Goal: Information Seeking & Learning: Learn about a topic

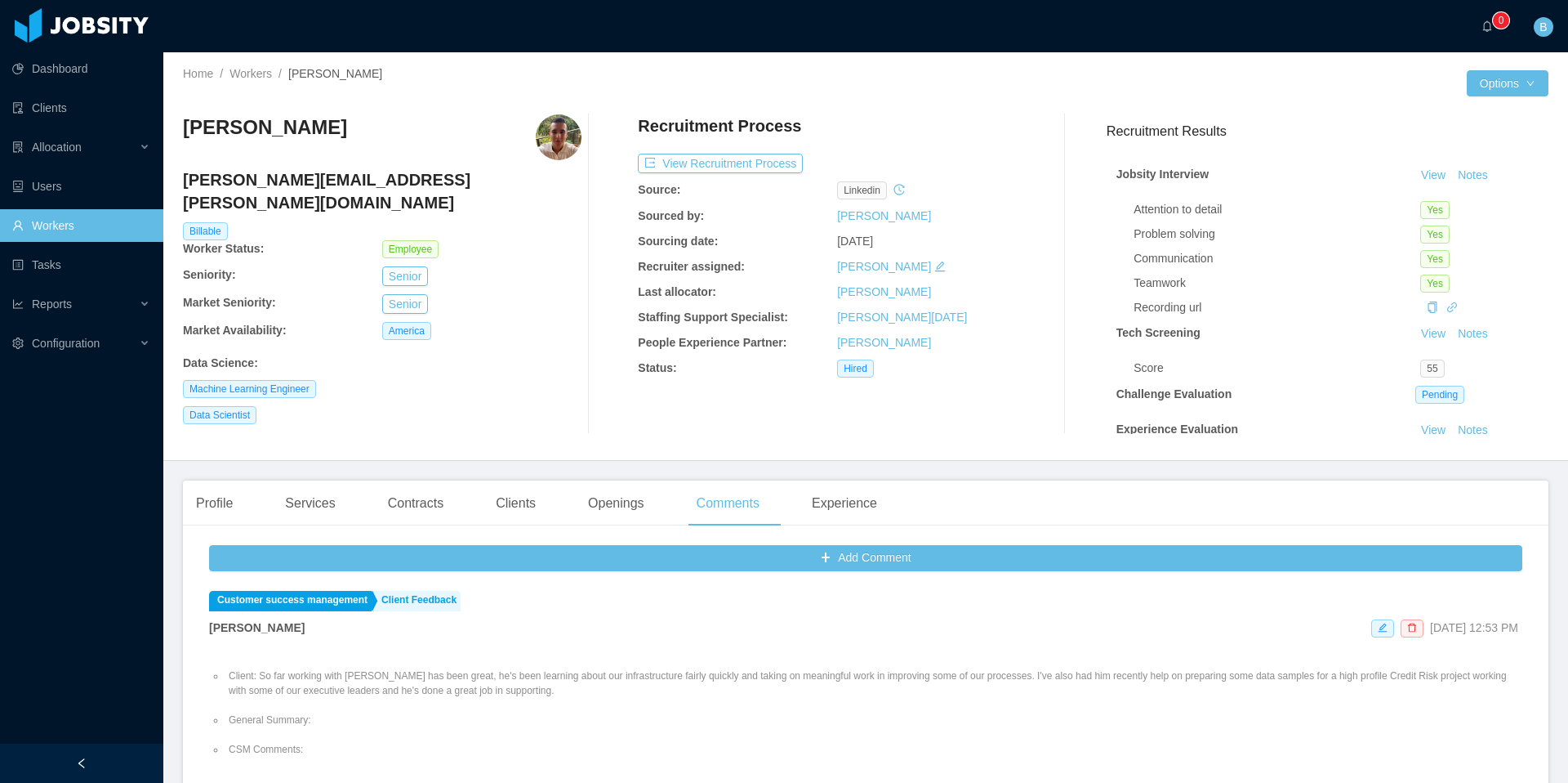
click at [56, 229] on link "Workers" at bounding box center [81, 225] width 138 height 33
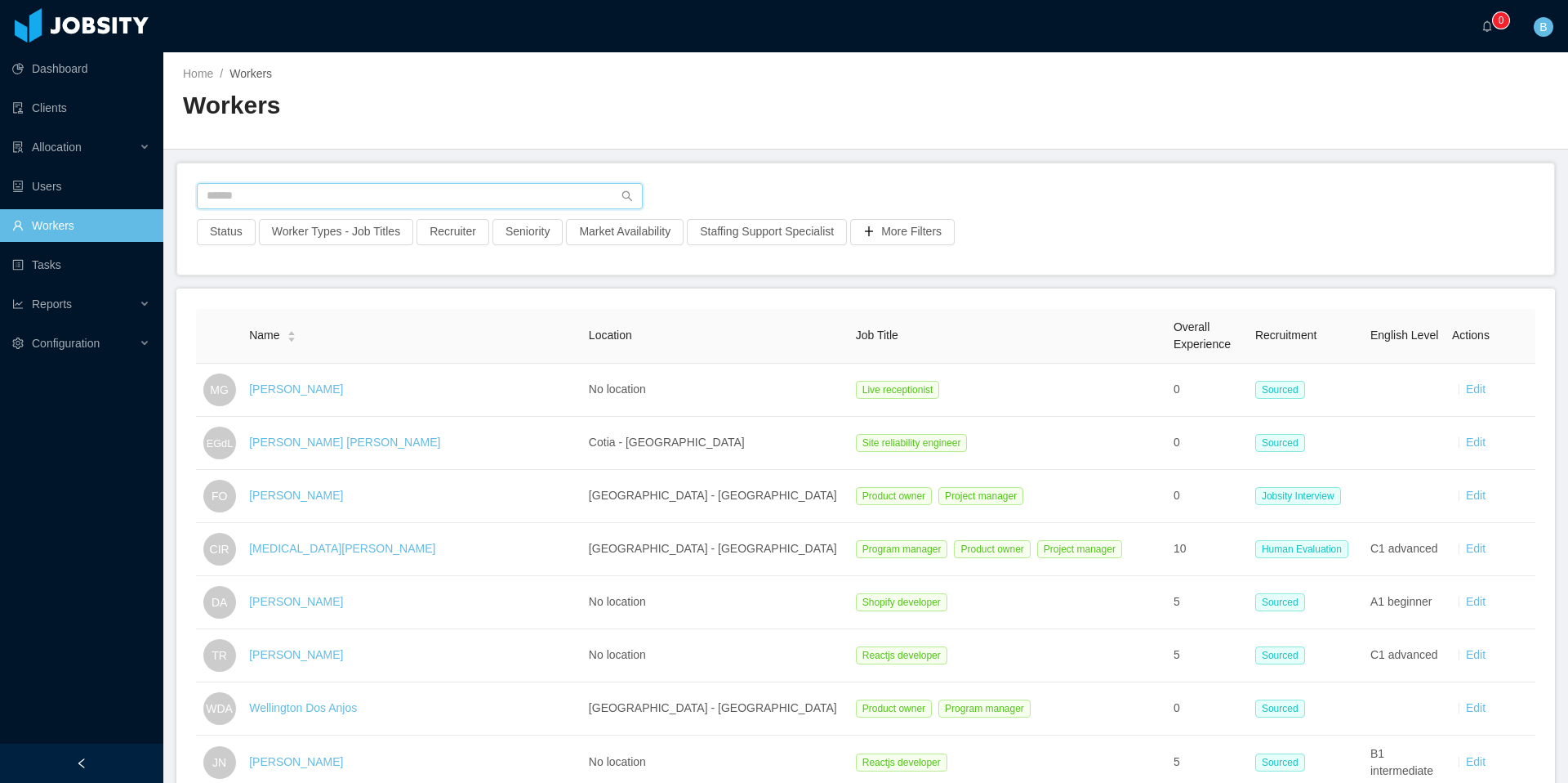
click at [345, 184] on input "text" at bounding box center [420, 196] width 446 height 26
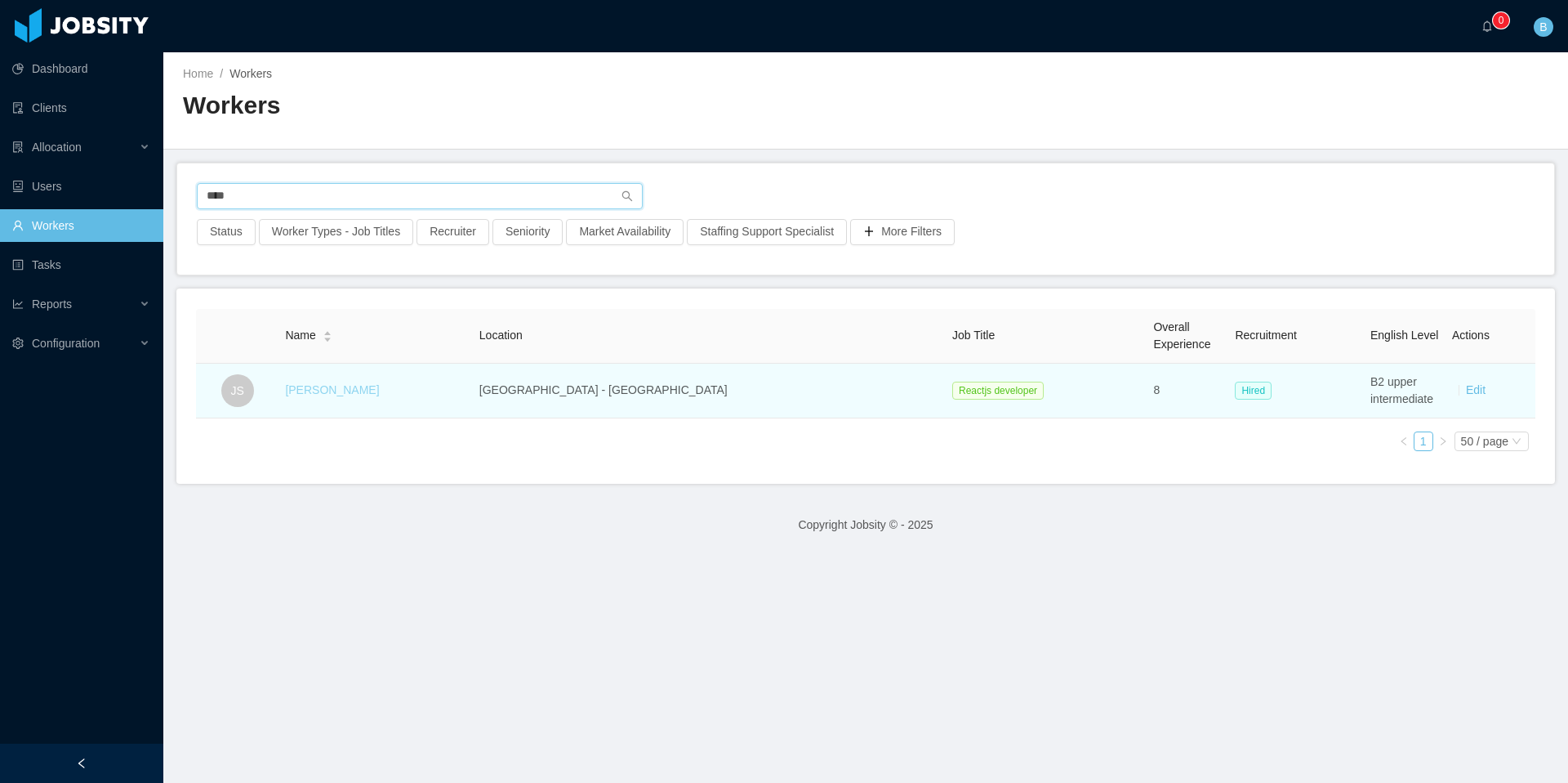
type input "****"
click at [357, 384] on link "[PERSON_NAME]" at bounding box center [332, 390] width 94 height 13
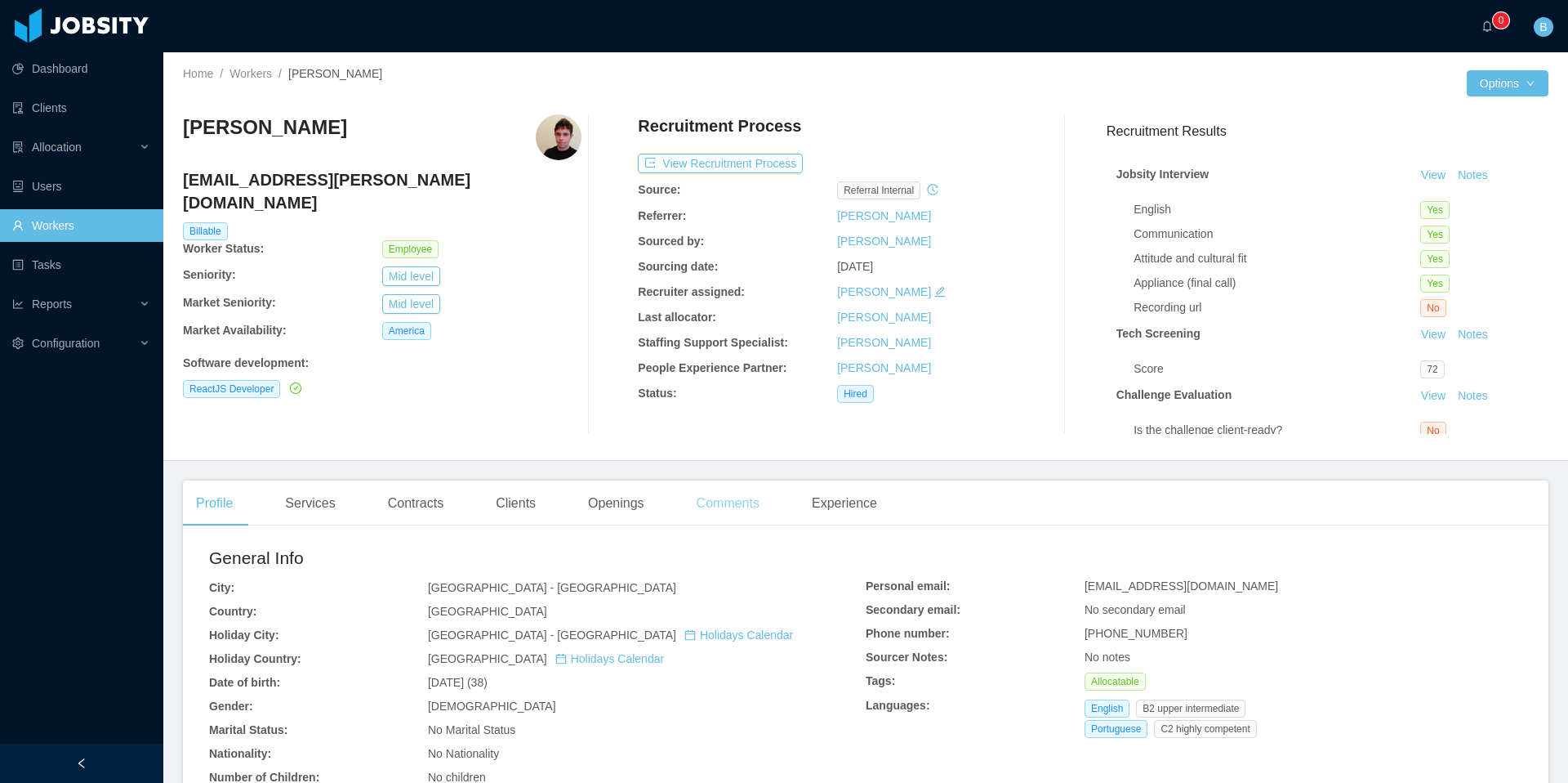
click at [731, 512] on div "Comments" at bounding box center [728, 503] width 89 height 46
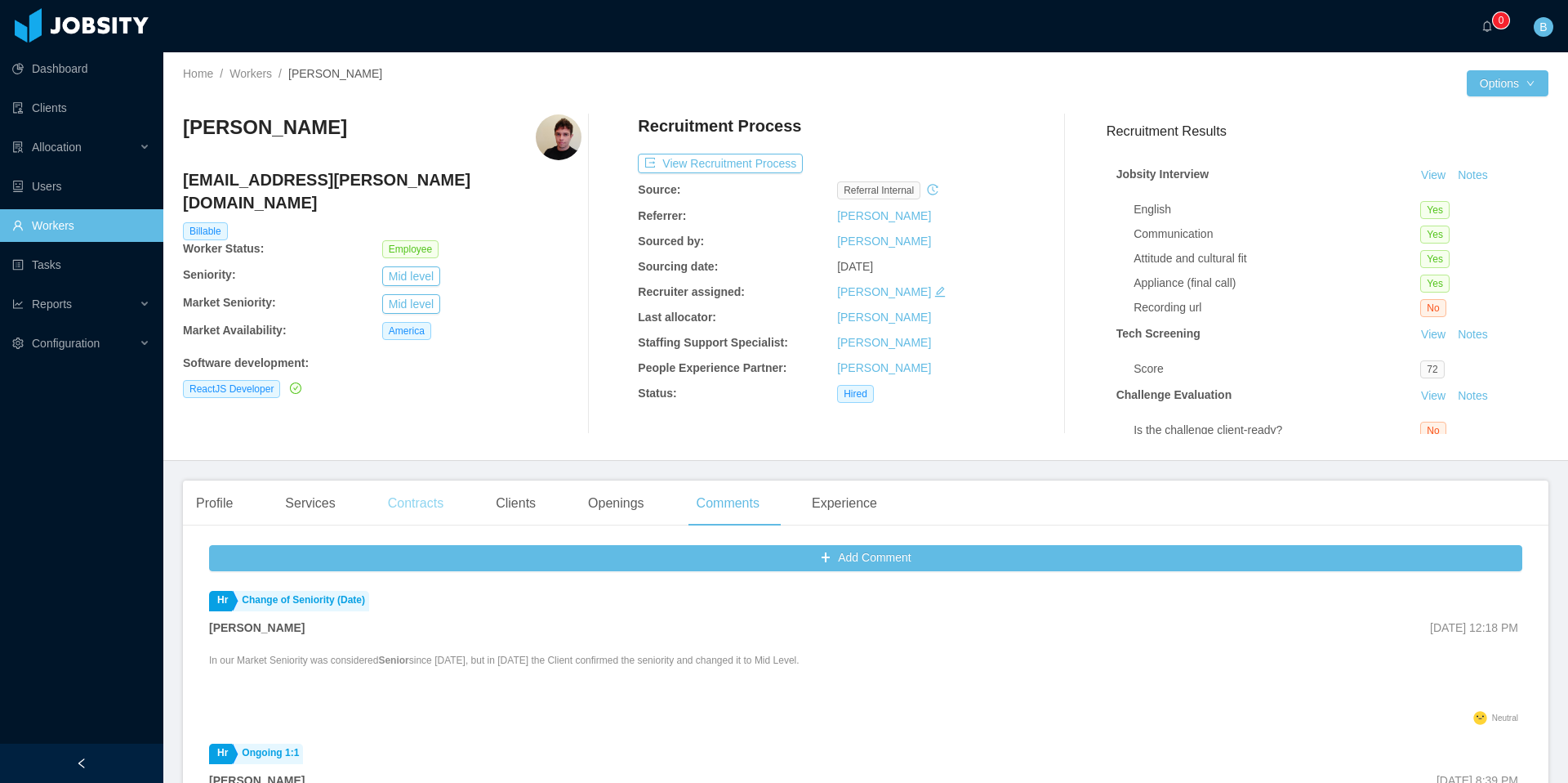
click at [417, 504] on div "Contracts" at bounding box center [415, 503] width 82 height 46
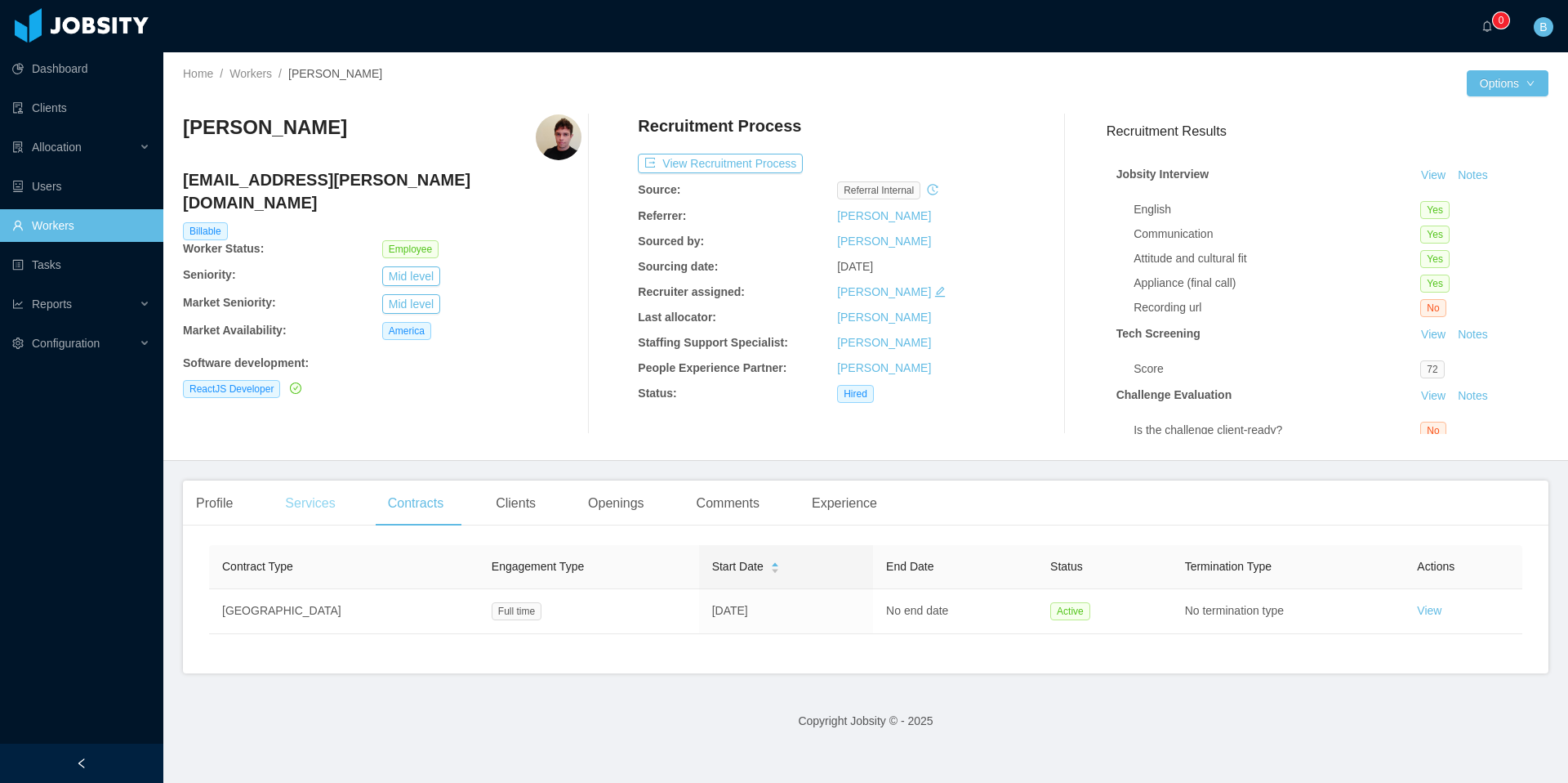
click at [319, 507] on div "Services" at bounding box center [310, 503] width 76 height 46
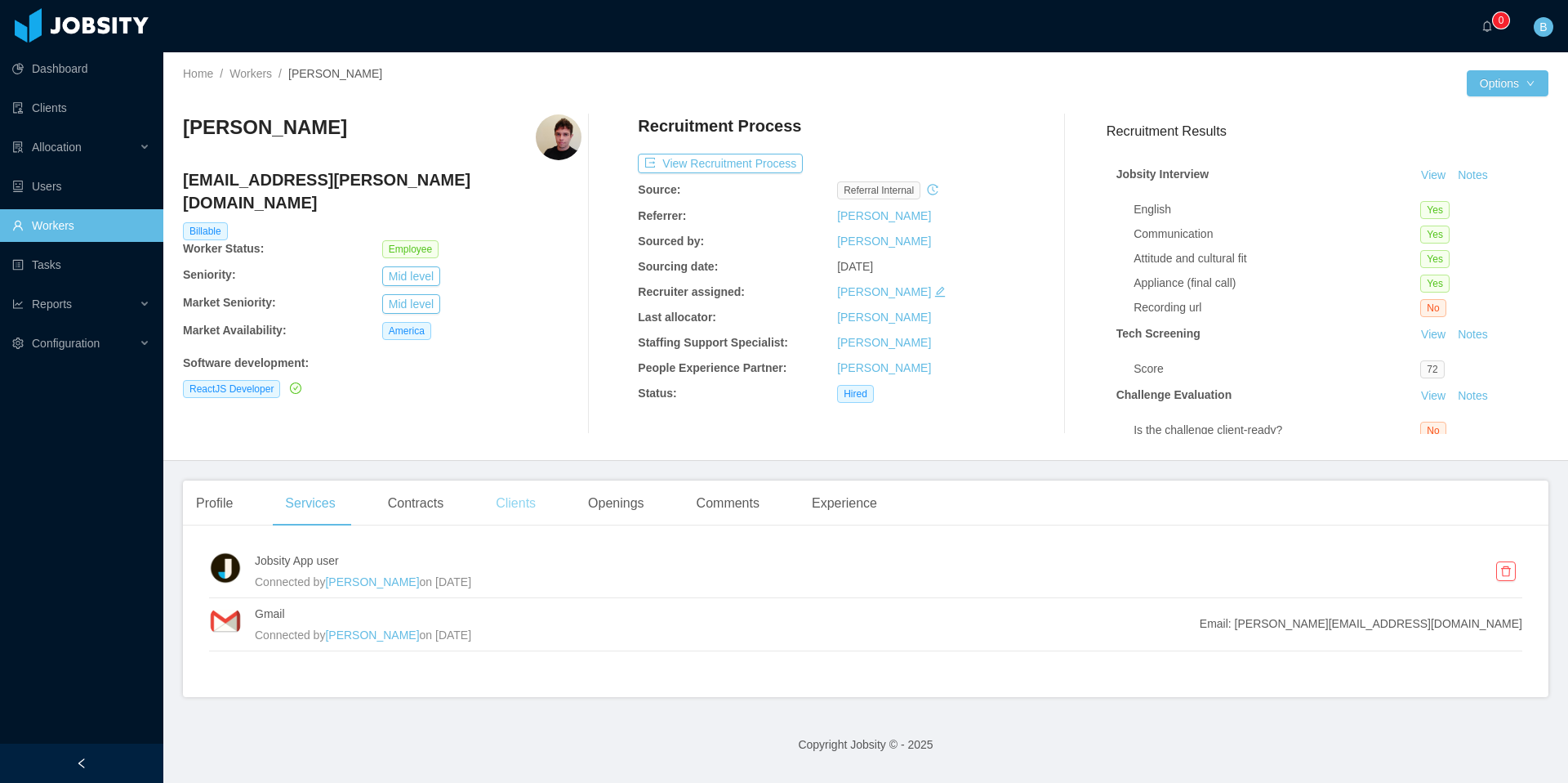
click at [518, 510] on div "Clients" at bounding box center [515, 503] width 66 height 46
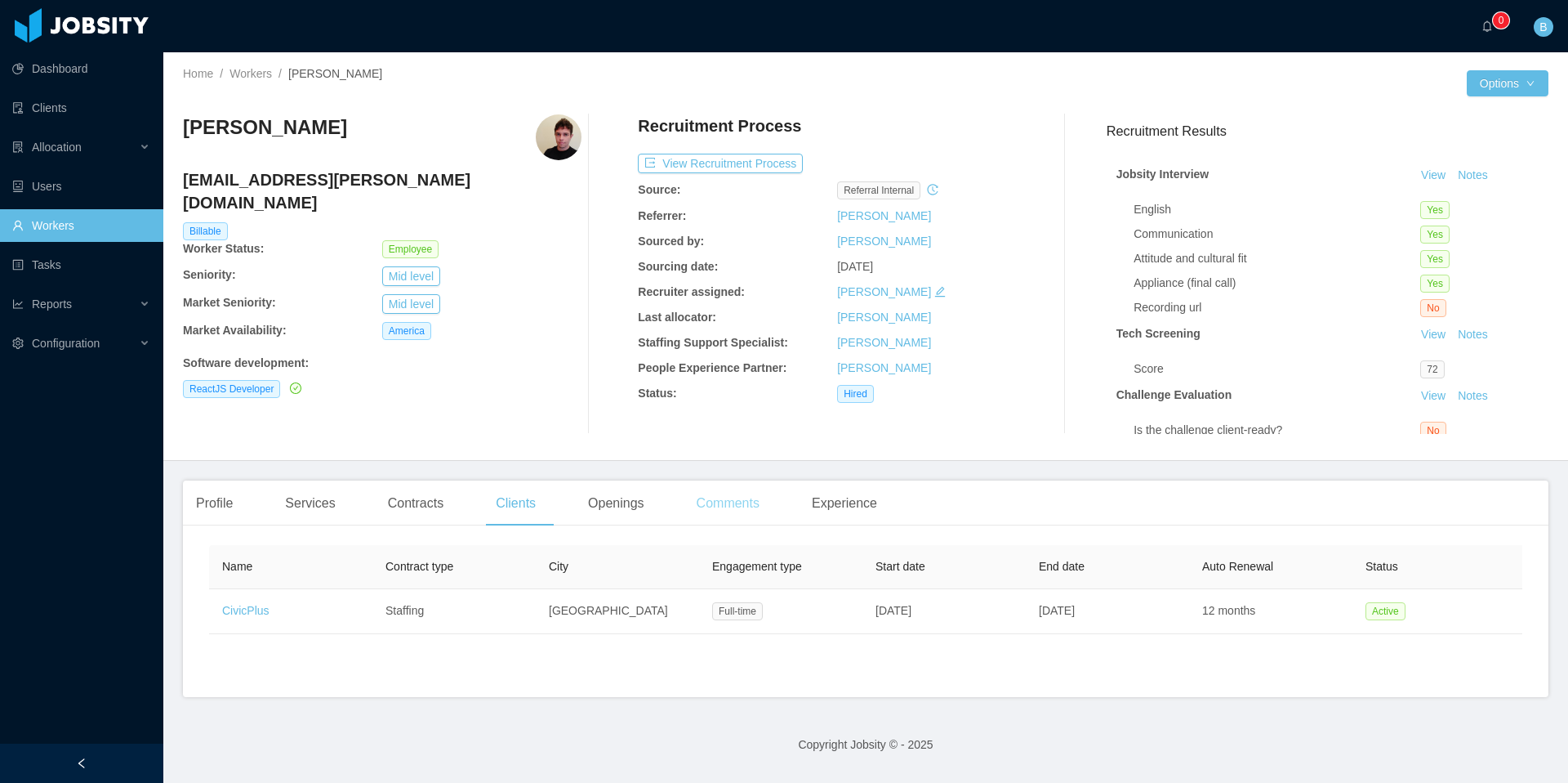
click at [755, 503] on div "Comments" at bounding box center [728, 503] width 89 height 46
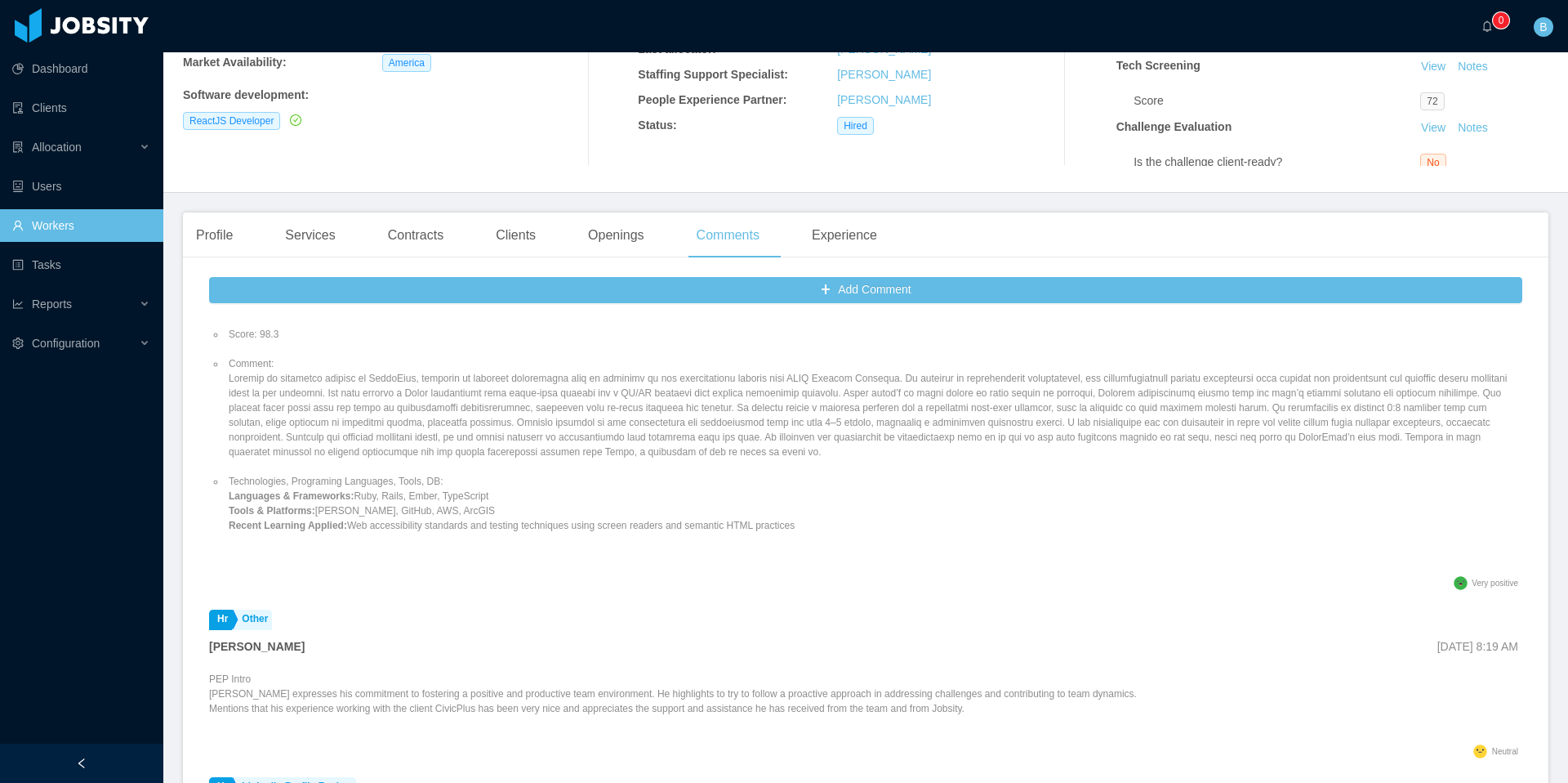
scroll to position [693, 0]
click at [41, 229] on link "Workers" at bounding box center [81, 225] width 138 height 33
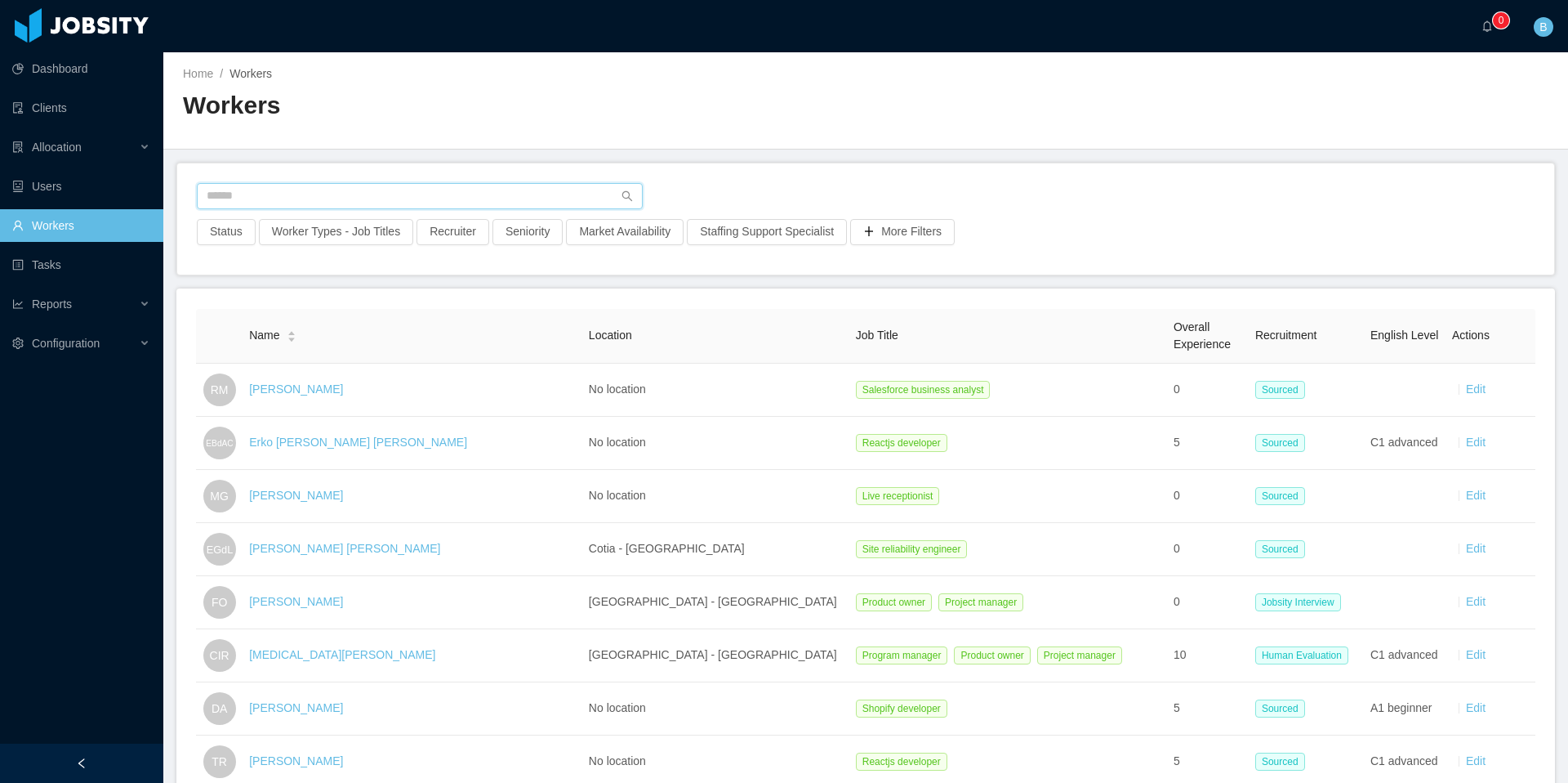
click at [351, 203] on input "text" at bounding box center [420, 196] width 446 height 26
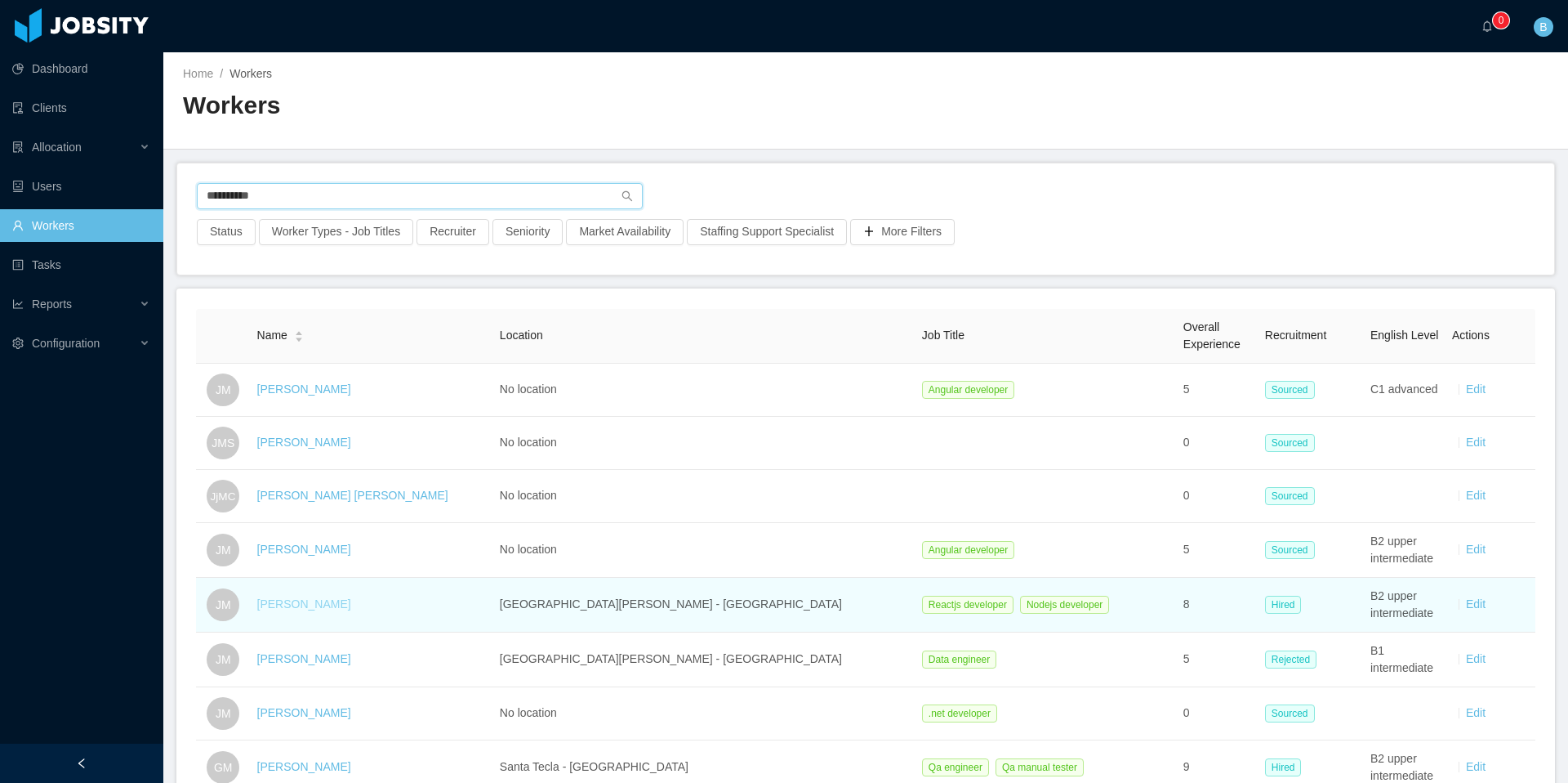
type input "**********"
click at [289, 604] on link "[PERSON_NAME]" at bounding box center [304, 604] width 94 height 13
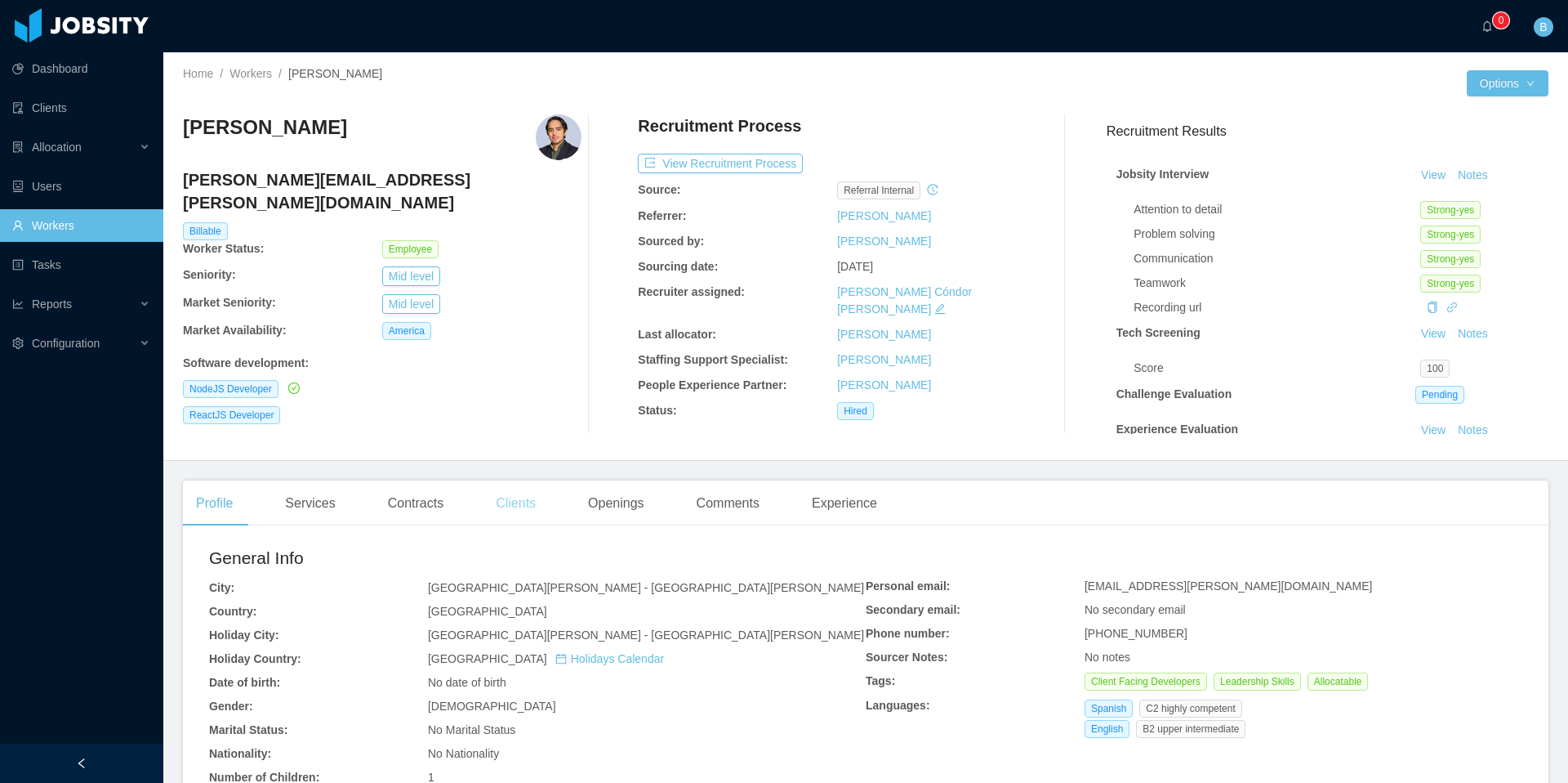
click at [520, 509] on div "Clients" at bounding box center [515, 503] width 66 height 46
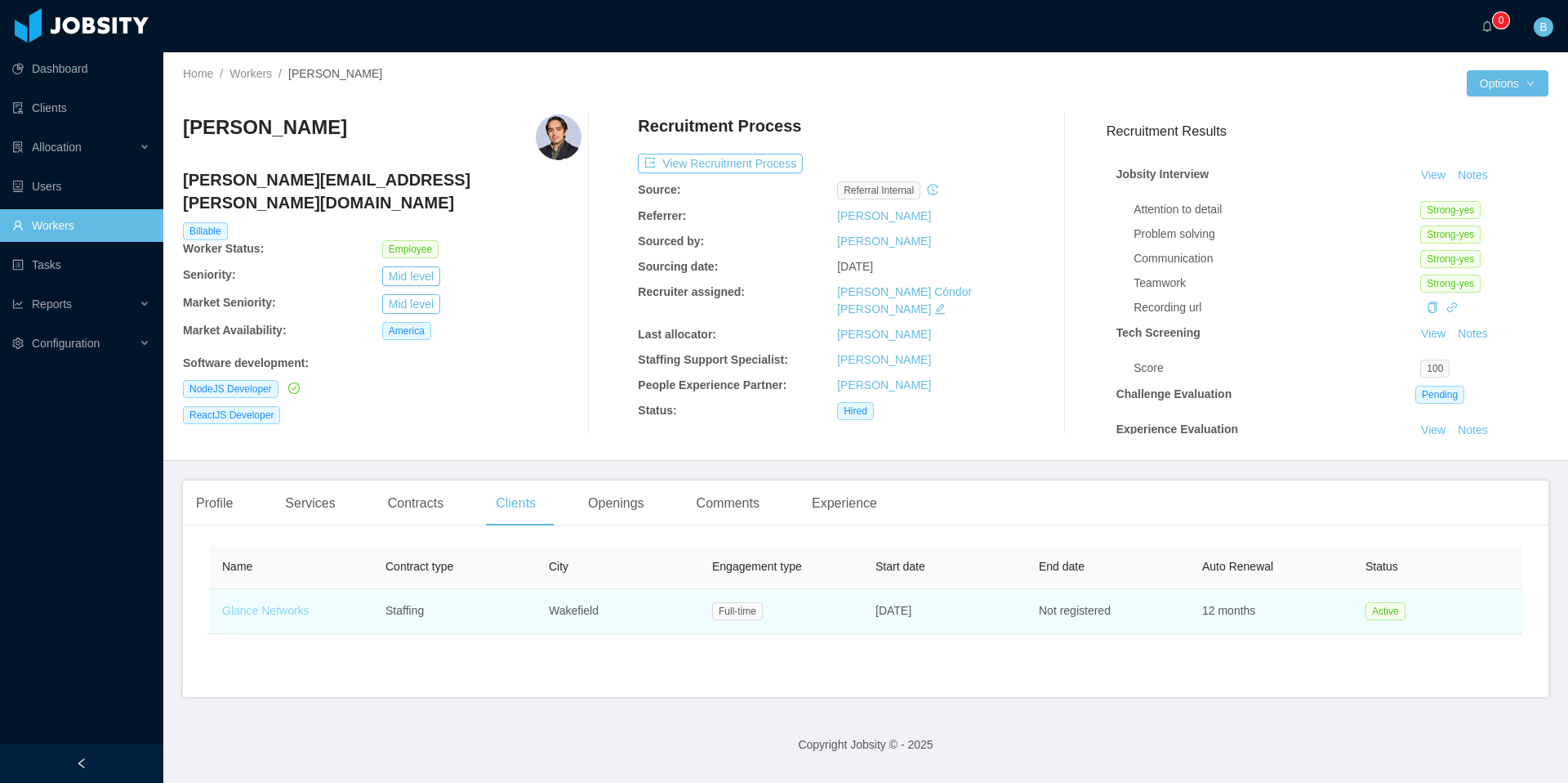
click at [300, 616] on link "Glance Networks" at bounding box center [266, 610] width 87 height 13
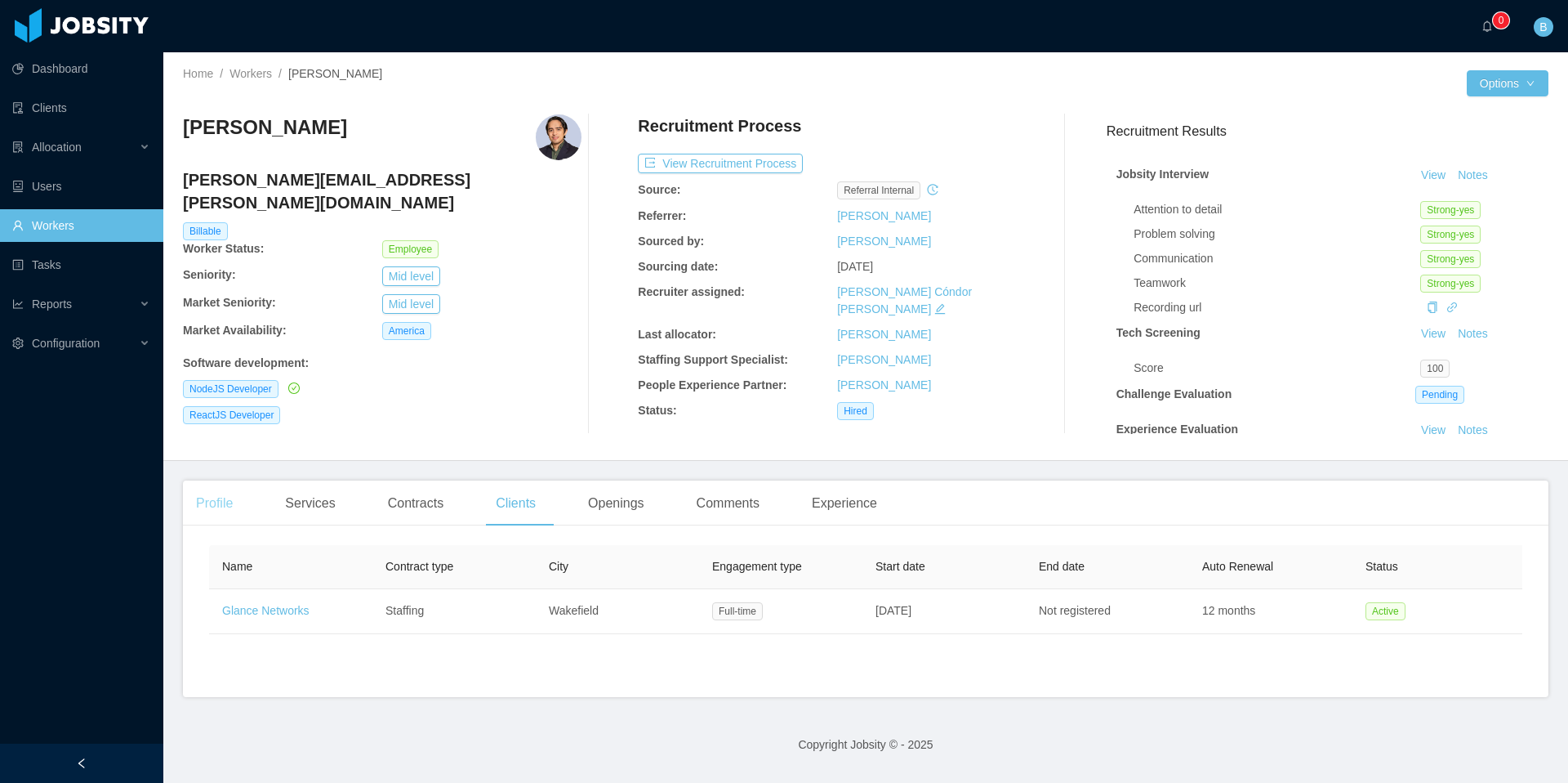
click at [209, 501] on div "Profile" at bounding box center [215, 503] width 63 height 46
